Goal: Transaction & Acquisition: Purchase product/service

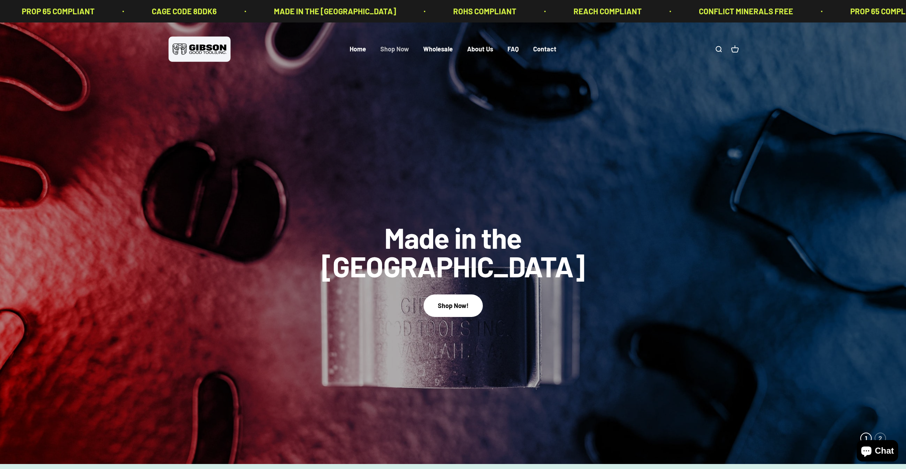
click at [400, 52] on link "Shop Now" at bounding box center [394, 49] width 29 height 8
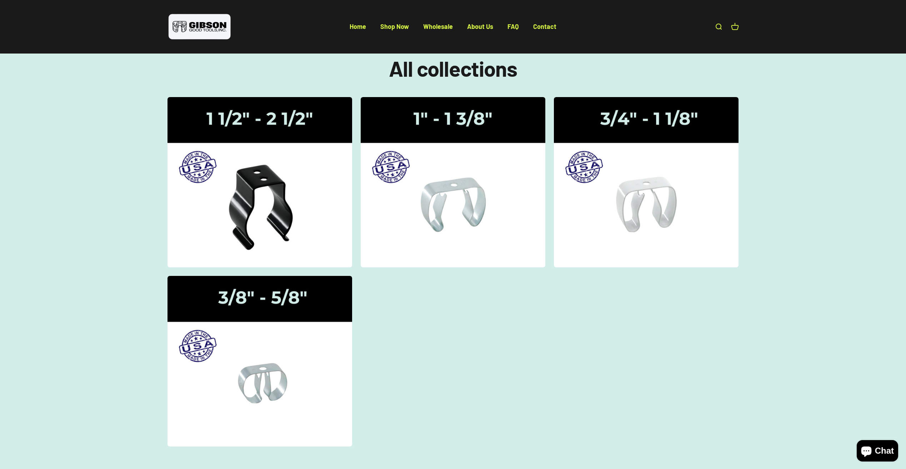
scroll to position [71, 0]
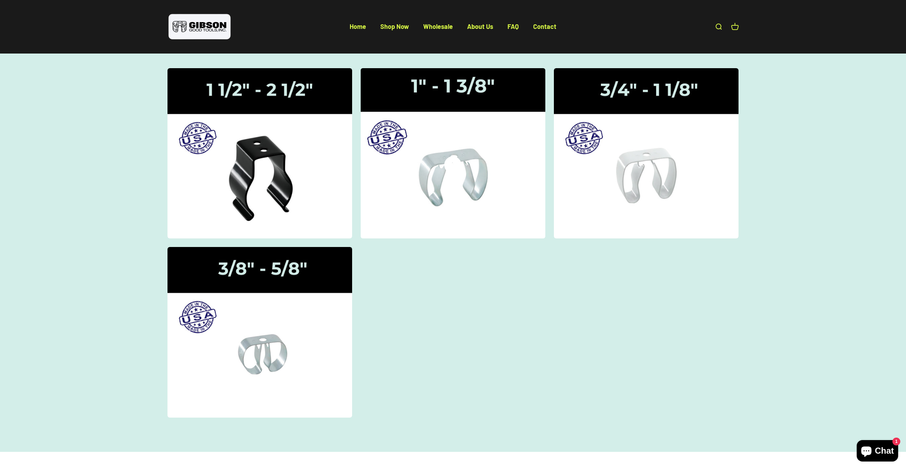
click at [463, 183] on img at bounding box center [453, 153] width 196 height 181
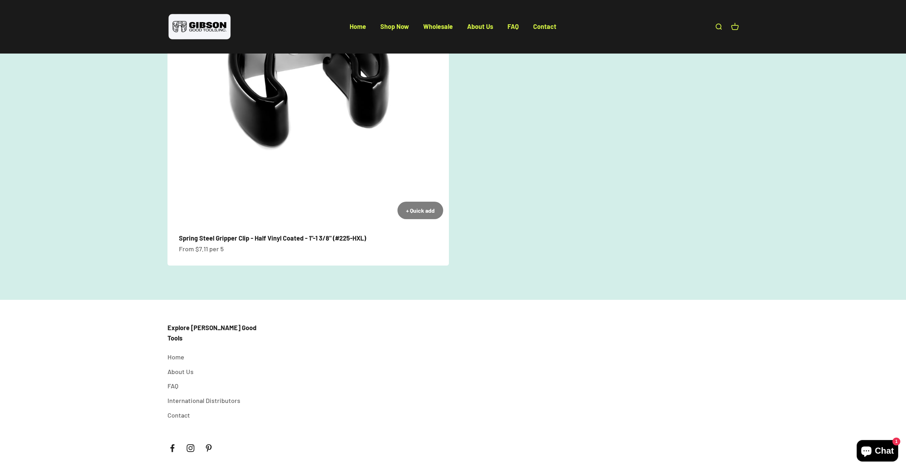
scroll to position [511, 0]
